Goal: Information Seeking & Learning: Learn about a topic

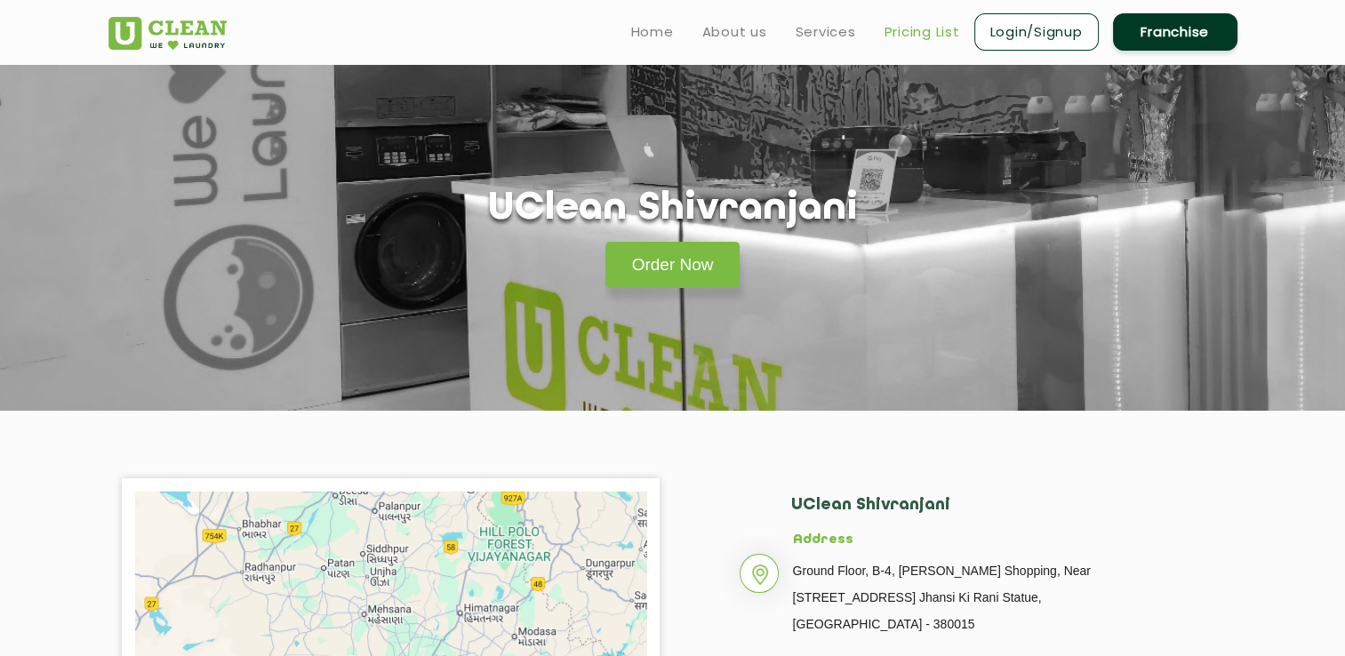
click at [939, 28] on link "Pricing List" at bounding box center [923, 31] width 76 height 21
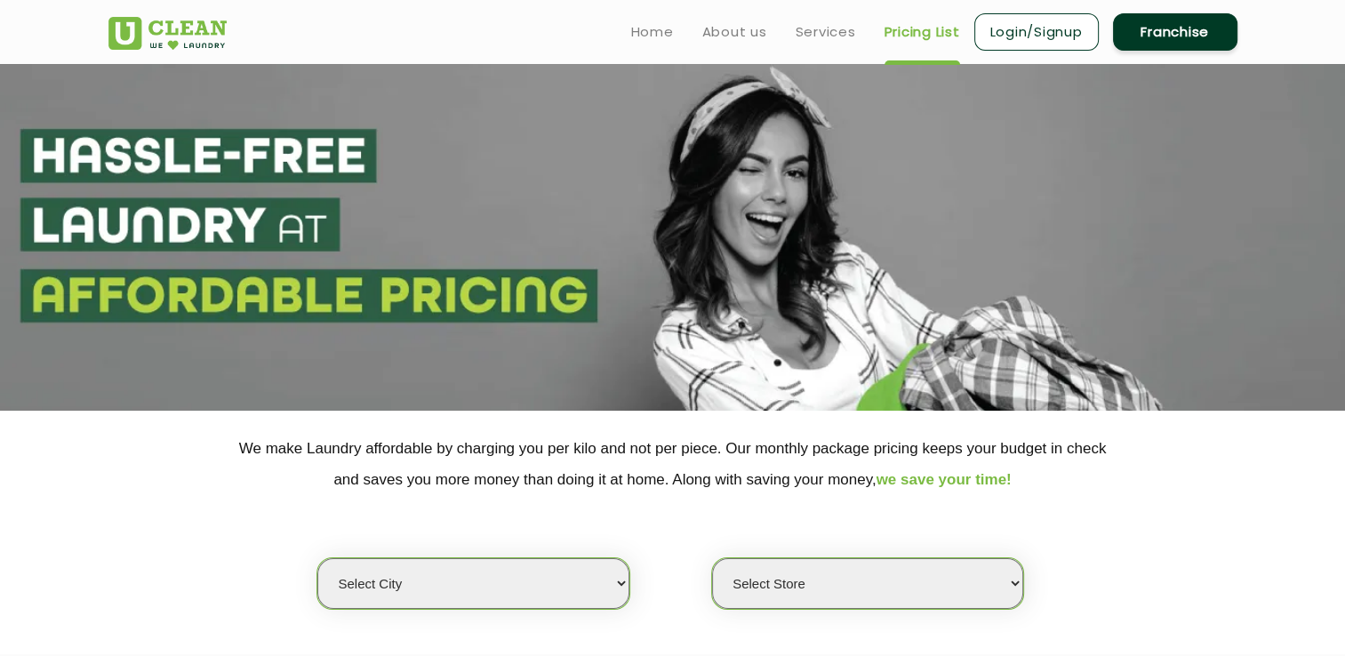
click at [613, 572] on select "Select city [GEOGRAPHIC_DATA] [GEOGRAPHIC_DATA] [GEOGRAPHIC_DATA] [GEOGRAPHIC_D…" at bounding box center [472, 583] width 311 height 51
select select "12"
click at [317, 558] on select "Select city [GEOGRAPHIC_DATA] [GEOGRAPHIC_DATA] [GEOGRAPHIC_DATA] [GEOGRAPHIC_D…" at bounding box center [472, 583] width 311 height 51
select select "0"
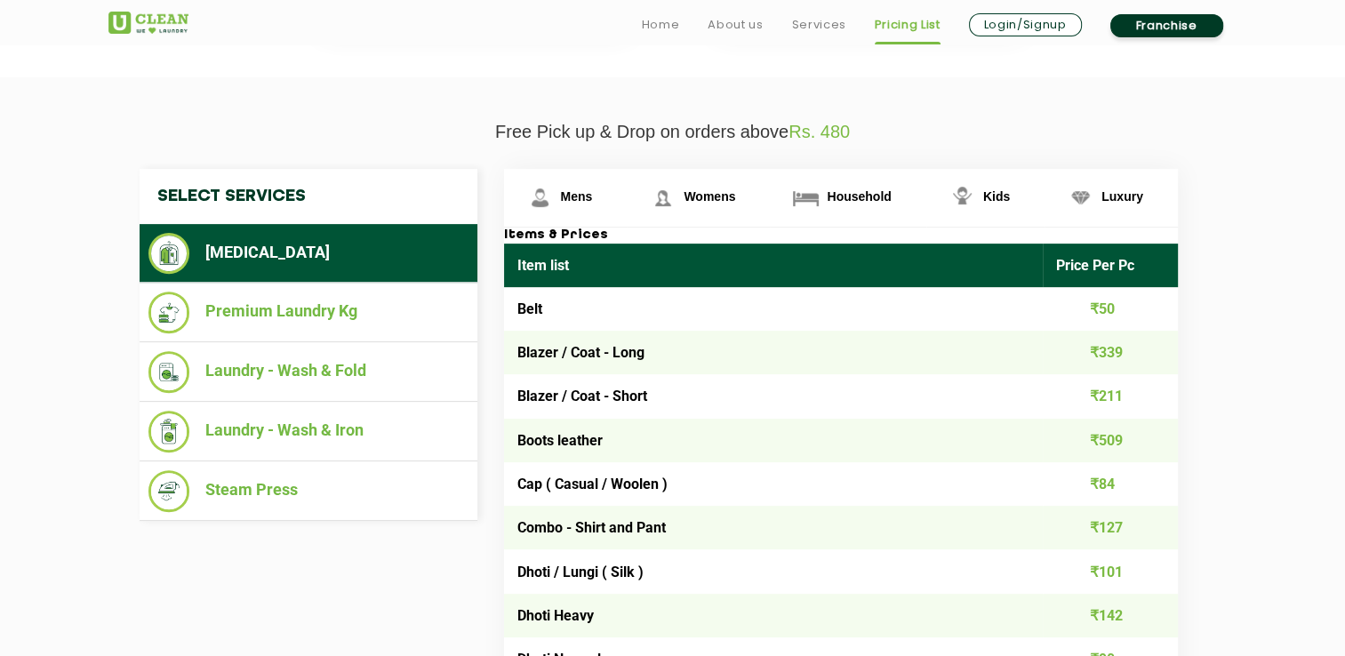
scroll to position [588, 0]
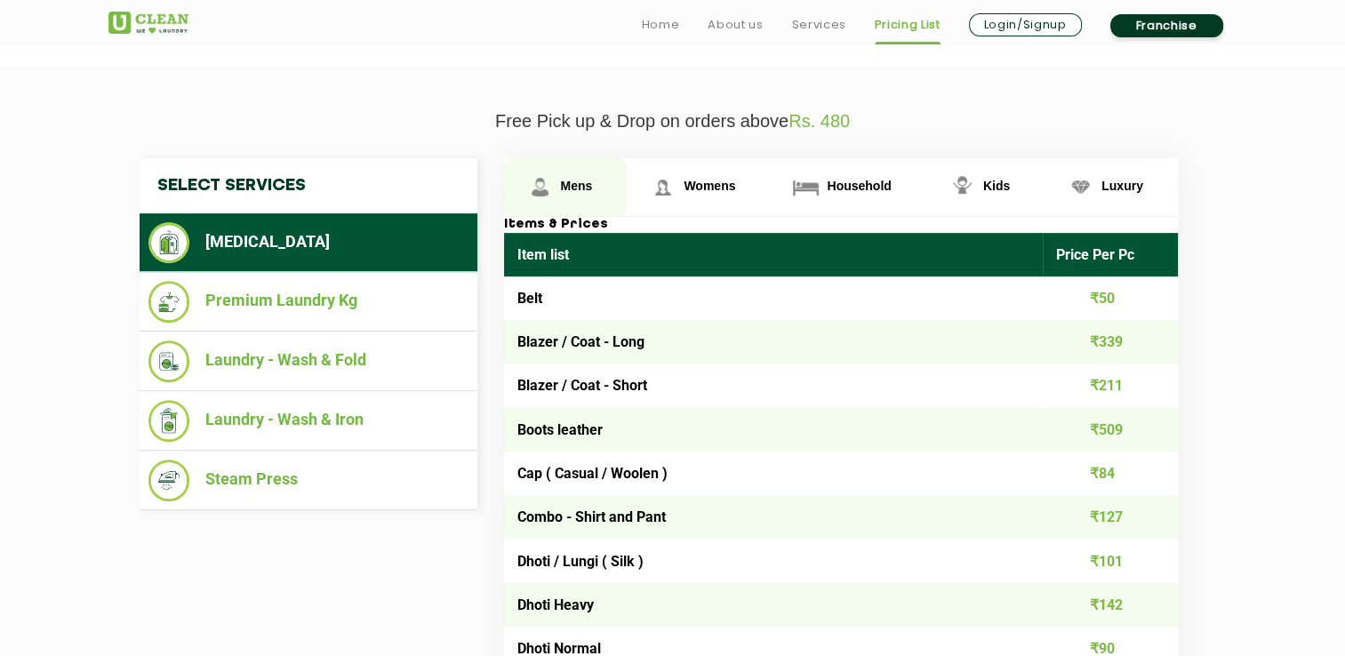
click at [574, 183] on span "Mens" at bounding box center [577, 186] width 32 height 14
click at [565, 197] on link "Mens" at bounding box center [566, 187] width 124 height 58
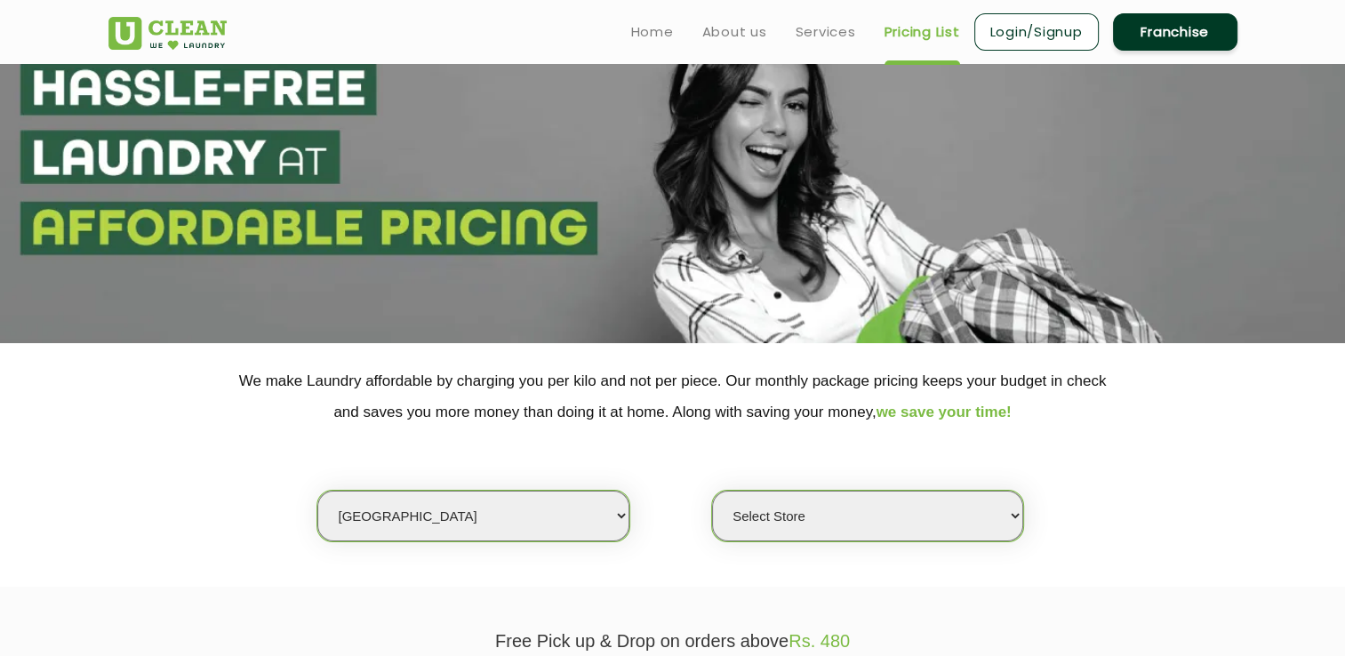
scroll to position [62, 0]
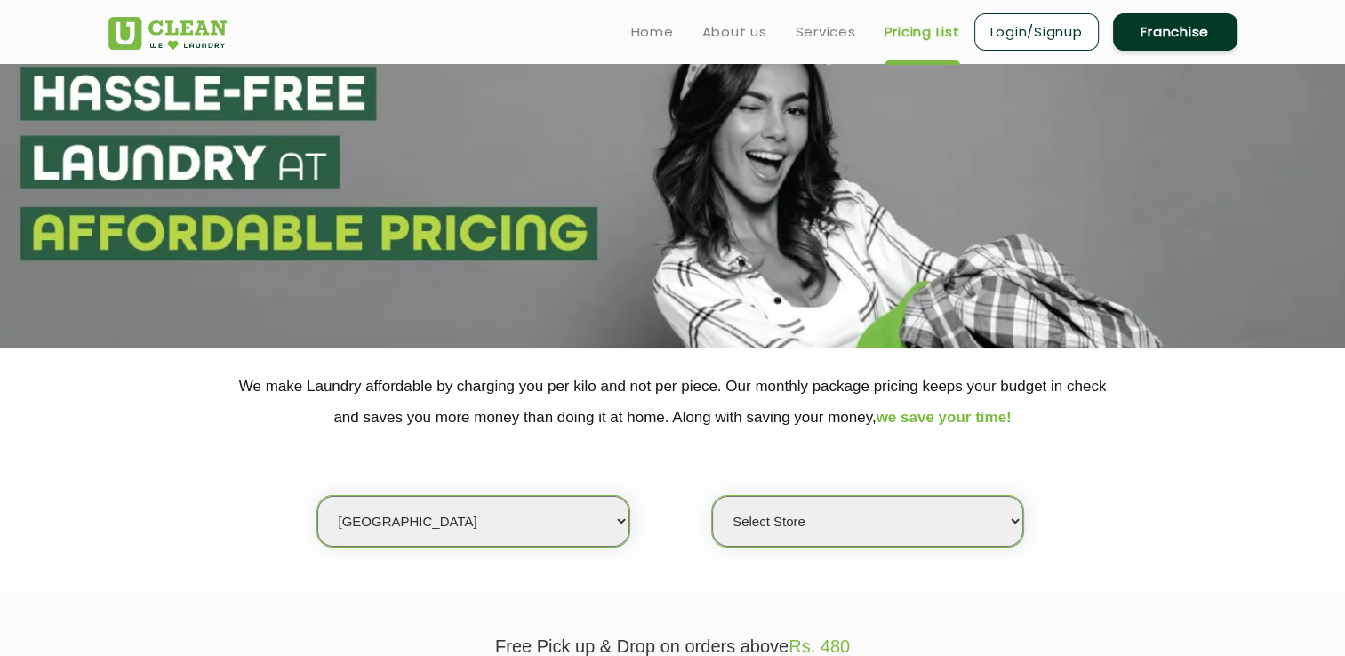
click at [937, 527] on select "Select Store UClean Shivranjani" at bounding box center [867, 521] width 311 height 51
click at [937, 526] on select "Select Store UClean Shivranjani" at bounding box center [867, 521] width 311 height 51
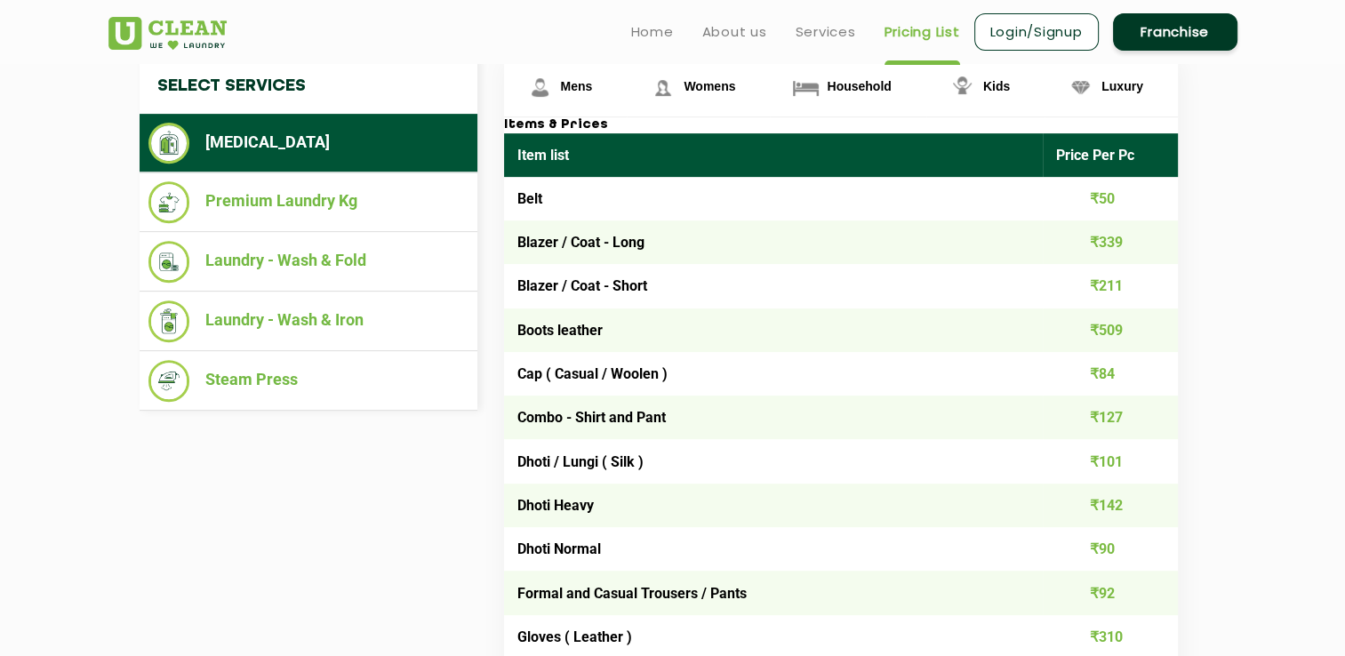
scroll to position [693, 0]
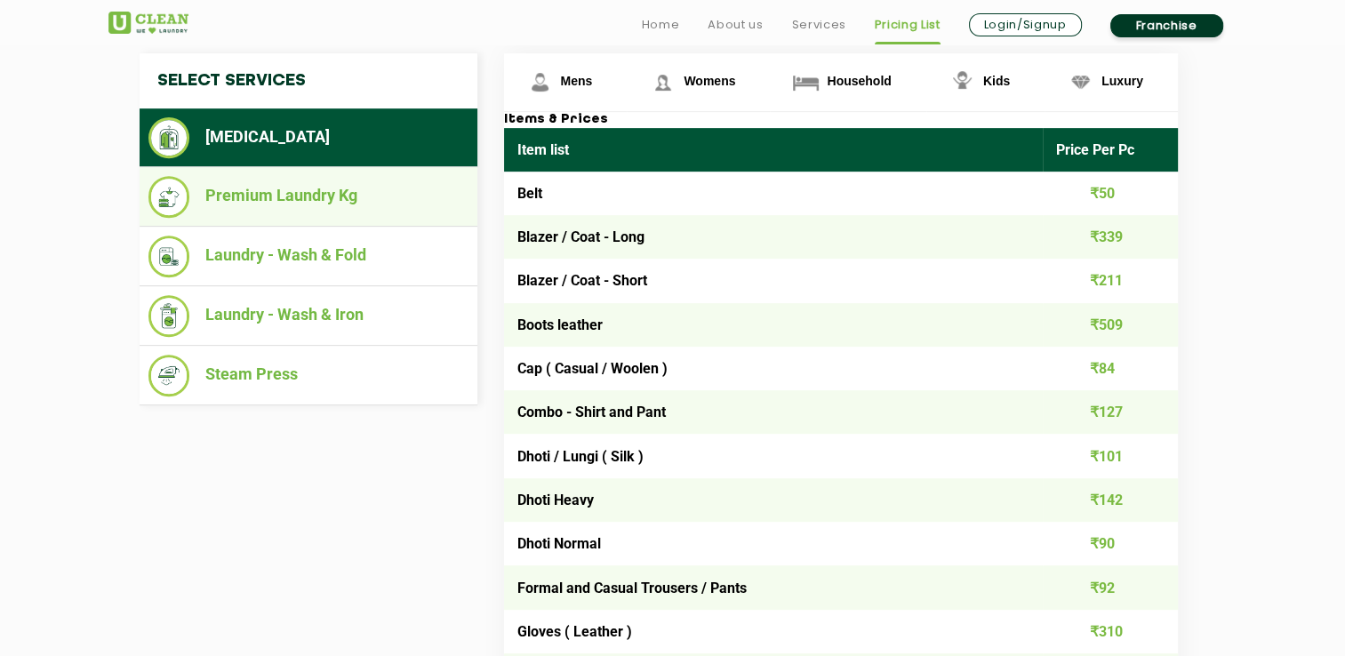
click at [228, 197] on li "Premium Laundry Kg" at bounding box center [308, 197] width 320 height 42
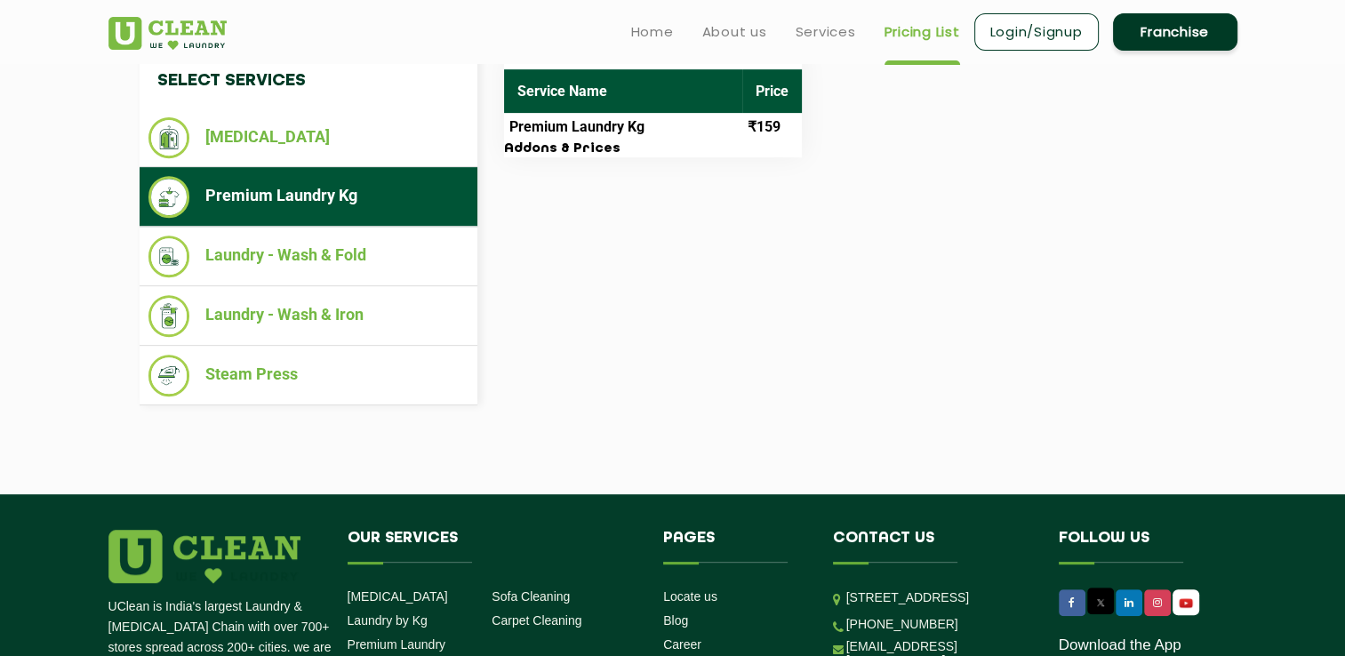
scroll to position [527, 0]
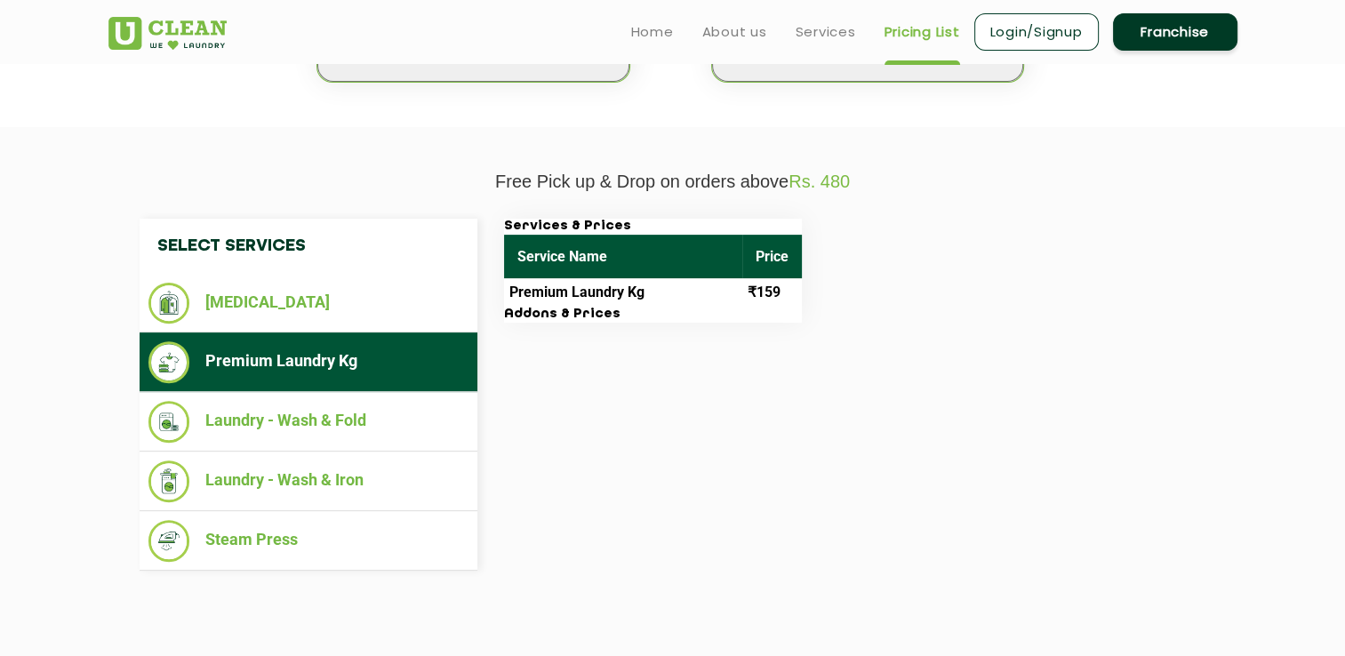
click at [673, 285] on td "Premium Laundry Kg" at bounding box center [623, 292] width 238 height 28
click at [582, 301] on td "Premium Laundry Kg" at bounding box center [623, 292] width 238 height 28
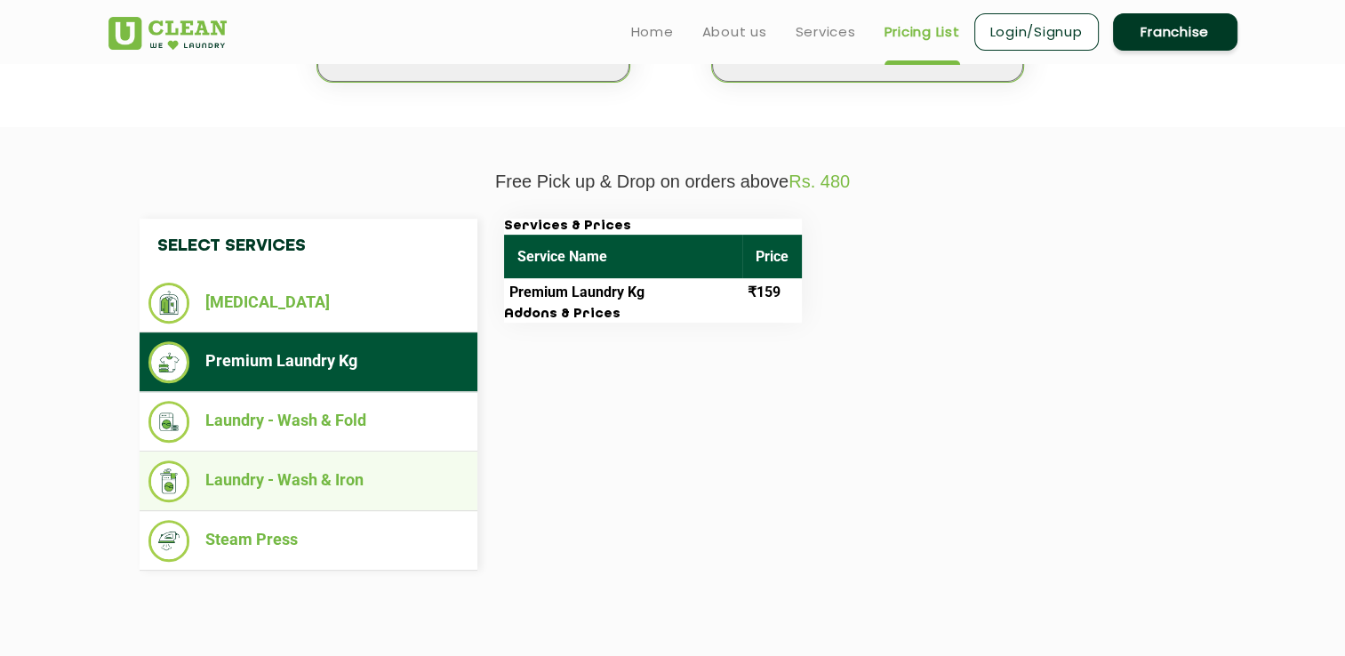
click at [324, 475] on li "Laundry - Wash & Iron" at bounding box center [308, 482] width 320 height 42
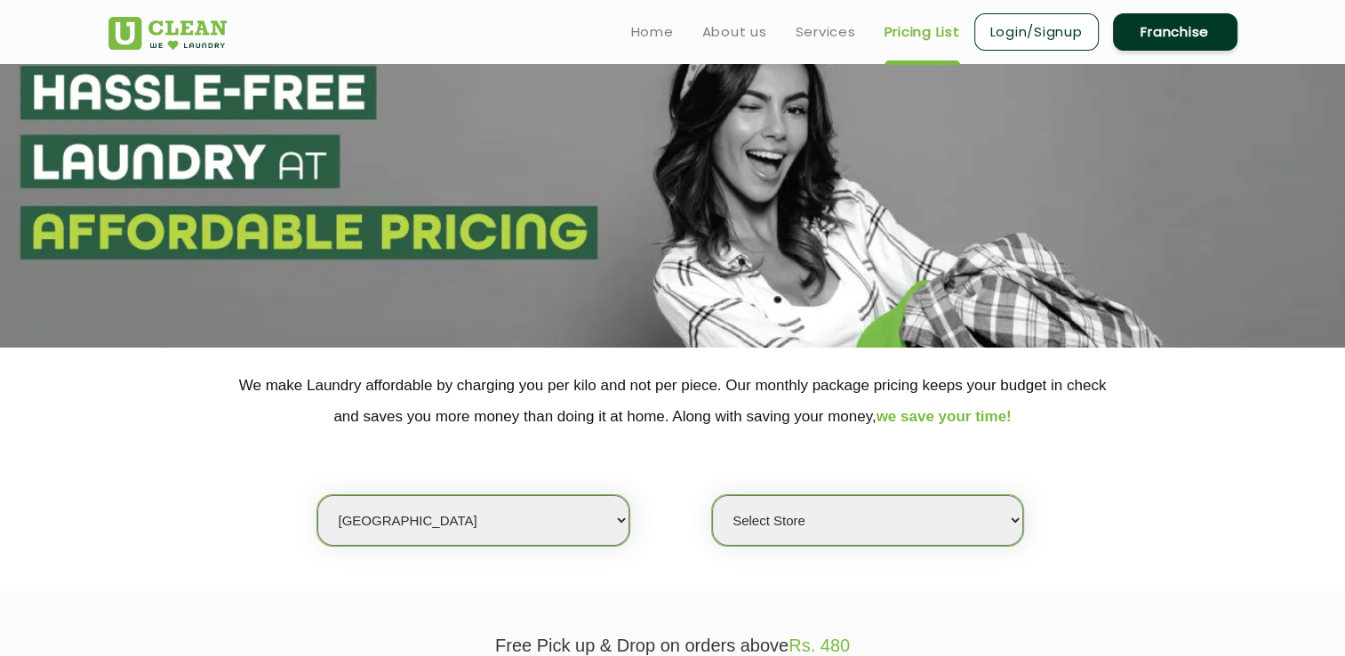
scroll to position [0, 0]
